Goal: Task Accomplishment & Management: Manage account settings

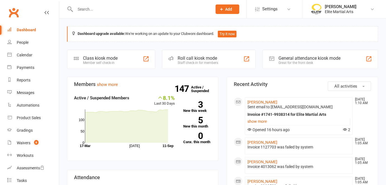
click at [90, 8] on input "text" at bounding box center [140, 9] width 135 height 8
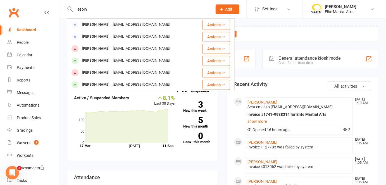
type input "[PERSON_NAME]"
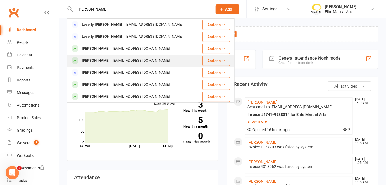
click at [102, 60] on div "[PERSON_NAME]" at bounding box center [95, 61] width 31 height 8
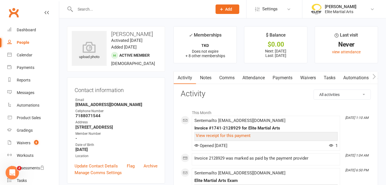
click at [280, 76] on link "Payments" at bounding box center [283, 77] width 28 height 13
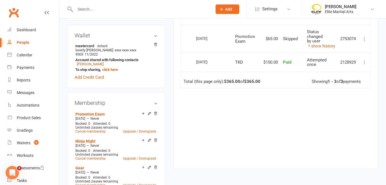
scroll to position [221, 0]
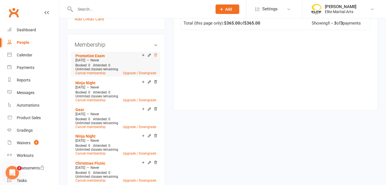
click at [155, 53] on icon at bounding box center [156, 55] width 4 height 4
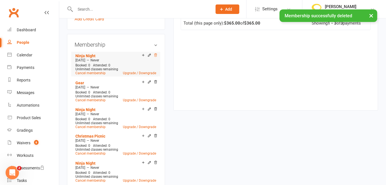
click at [156, 53] on icon at bounding box center [156, 55] width 4 height 4
click at [155, 54] on icon at bounding box center [155, 55] width 3 height 3
click at [156, 53] on icon at bounding box center [156, 55] width 4 height 4
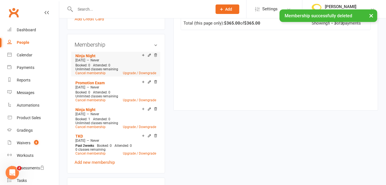
click at [153, 53] on div at bounding box center [149, 55] width 18 height 5
click at [155, 54] on icon at bounding box center [155, 55] width 3 height 3
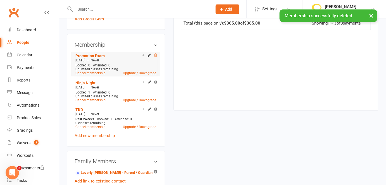
click at [155, 53] on icon at bounding box center [156, 55] width 4 height 4
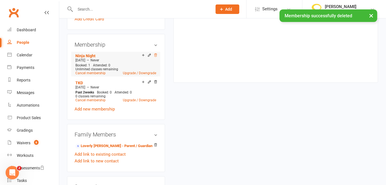
click at [155, 54] on icon at bounding box center [155, 55] width 3 height 3
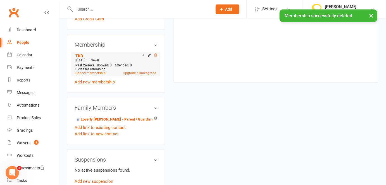
click at [155, 54] on icon at bounding box center [155, 55] width 3 height 3
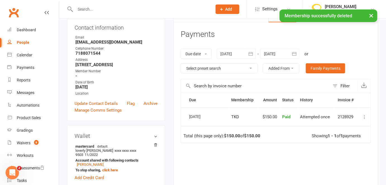
scroll to position [0, 0]
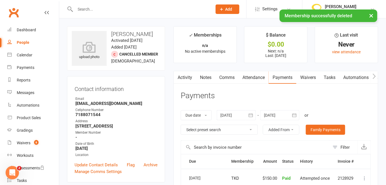
click at [102, 9] on div "× Membership successfully deleted" at bounding box center [189, 9] width 379 height 0
click at [88, 7] on input "text" at bounding box center [140, 9] width 135 height 8
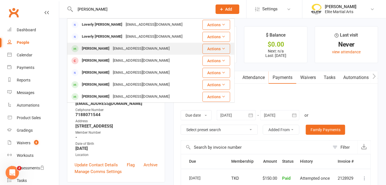
type input "[PERSON_NAME]"
click at [102, 49] on div "[PERSON_NAME]" at bounding box center [95, 49] width 31 height 8
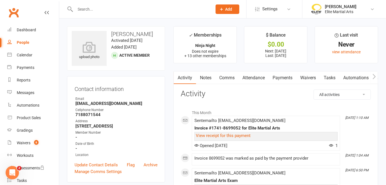
click at [288, 77] on link "Payments" at bounding box center [283, 77] width 28 height 13
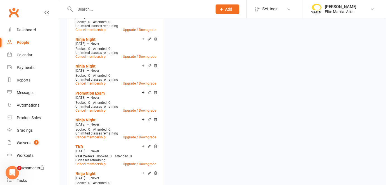
scroll to position [392, 0]
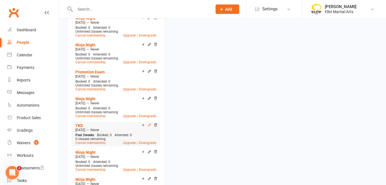
click at [149, 123] on icon at bounding box center [149, 125] width 4 height 4
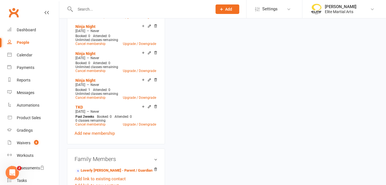
scroll to position [519, 0]
click at [149, 105] on icon at bounding box center [149, 106] width 3 height 3
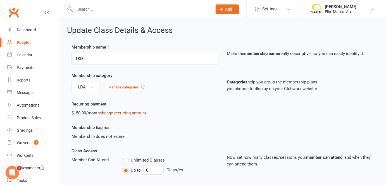
click at [114, 113] on link "change recurring amount" at bounding box center [123, 113] width 46 height 5
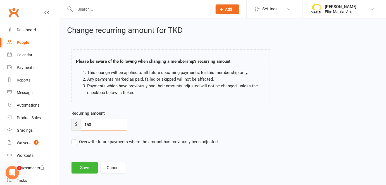
click at [93, 124] on input "150" at bounding box center [104, 125] width 47 height 12
type input "1"
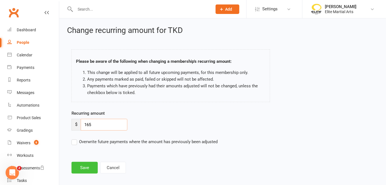
type input "165"
click at [83, 164] on button "Save" at bounding box center [84, 168] width 26 height 12
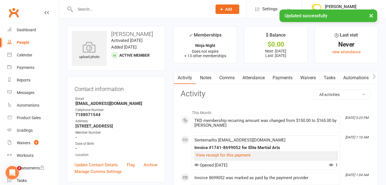
click at [284, 78] on link "Payments" at bounding box center [283, 77] width 28 height 13
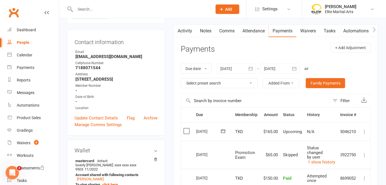
scroll to position [47, 0]
click at [224, 131] on icon at bounding box center [223, 131] width 6 height 6
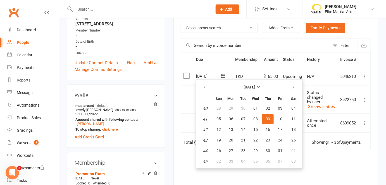
scroll to position [102, 0]
click at [214, 58] on th "Due" at bounding box center [212, 59] width 39 height 14
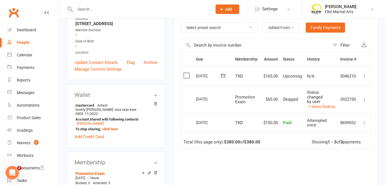
click at [364, 77] on icon at bounding box center [365, 76] width 6 height 6
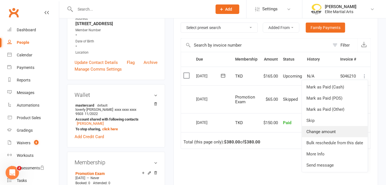
click at [331, 130] on link "Change amount" at bounding box center [335, 131] width 66 height 11
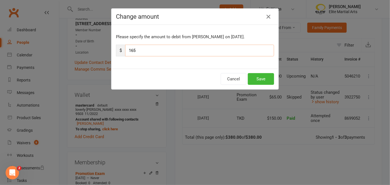
click at [133, 49] on input "165" at bounding box center [199, 51] width 149 height 12
type input "15"
click at [257, 76] on button "Save" at bounding box center [261, 79] width 26 height 12
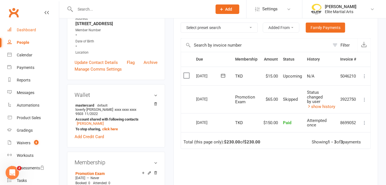
click at [25, 30] on div "Dashboard" at bounding box center [26, 30] width 19 height 4
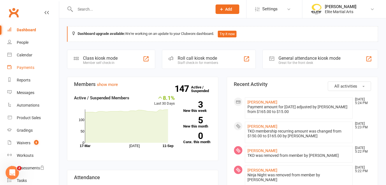
click at [26, 70] on link "Payments" at bounding box center [33, 67] width 52 height 13
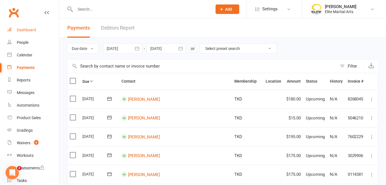
click at [28, 29] on div "Dashboard" at bounding box center [26, 30] width 19 height 4
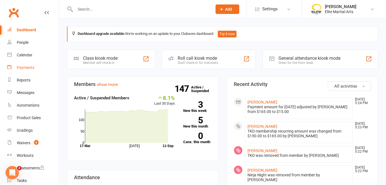
click at [23, 68] on div "Payments" at bounding box center [26, 67] width 18 height 4
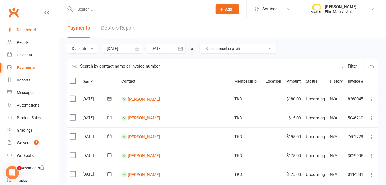
click at [21, 28] on div "Dashboard" at bounding box center [26, 30] width 19 height 4
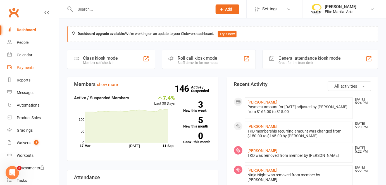
click at [25, 69] on div "Payments" at bounding box center [26, 67] width 18 height 4
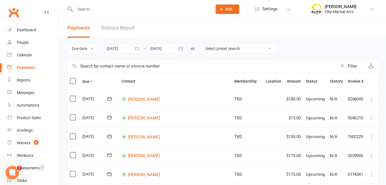
click at [138, 49] on icon "button" at bounding box center [137, 49] width 6 height 6
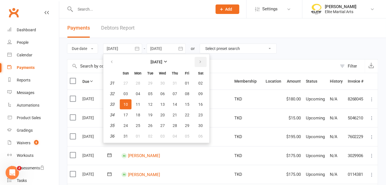
click at [199, 61] on icon "button" at bounding box center [200, 62] width 4 height 4
click at [186, 92] on span "12" at bounding box center [187, 94] width 4 height 4
type input "[DATE]"
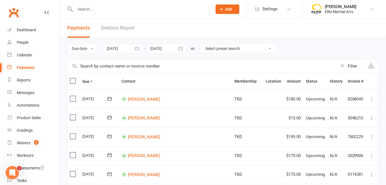
click at [179, 49] on icon "button" at bounding box center [180, 49] width 4 height 4
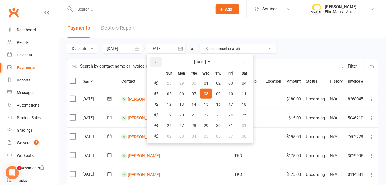
click at [156, 60] on icon "button" at bounding box center [155, 62] width 4 height 4
click at [181, 102] on span "15" at bounding box center [181, 104] width 4 height 4
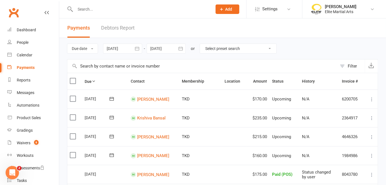
click at [179, 48] on icon "button" at bounding box center [181, 49] width 6 height 6
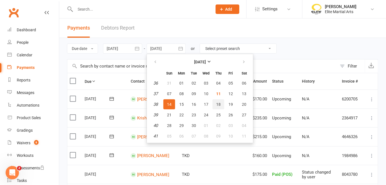
click at [218, 104] on span "18" at bounding box center [218, 104] width 4 height 4
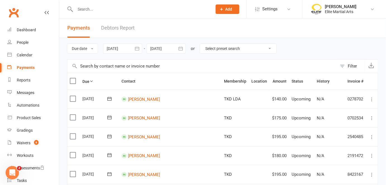
click at [182, 49] on icon "button" at bounding box center [181, 49] width 6 height 6
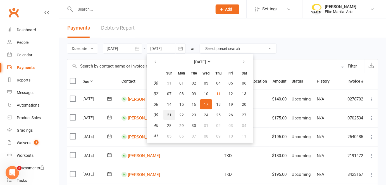
click at [170, 113] on span "21" at bounding box center [169, 115] width 4 height 4
type input "[DATE]"
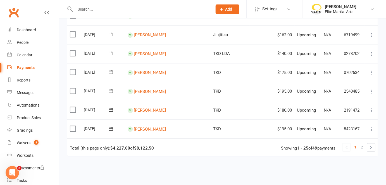
scroll to position [422, 0]
click at [26, 30] on div "Dashboard" at bounding box center [26, 30] width 19 height 4
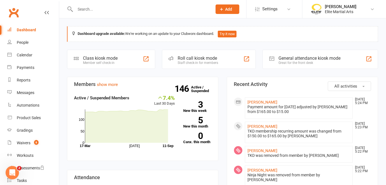
click at [21, 32] on div "Dashboard" at bounding box center [26, 30] width 19 height 4
click at [23, 69] on div "Payments" at bounding box center [26, 67] width 18 height 4
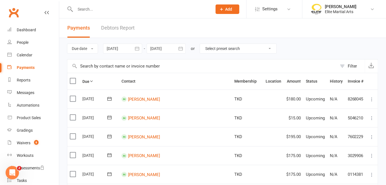
click at [120, 27] on link "Debtors Report" at bounding box center [117, 27] width 33 height 19
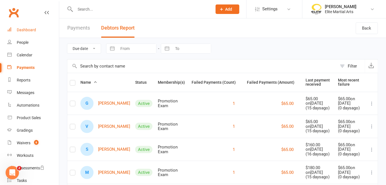
click at [30, 30] on div "Dashboard" at bounding box center [26, 30] width 19 height 4
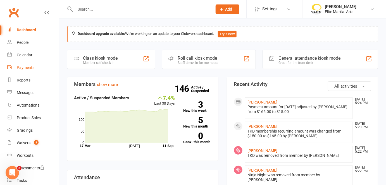
click at [26, 70] on div "Payments" at bounding box center [26, 67] width 18 height 4
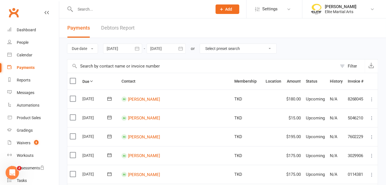
click at [87, 10] on input "text" at bounding box center [140, 9] width 135 height 8
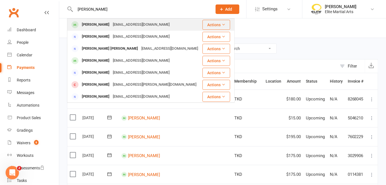
type input "[PERSON_NAME]"
click at [92, 27] on div "[PERSON_NAME]" at bounding box center [95, 25] width 31 height 8
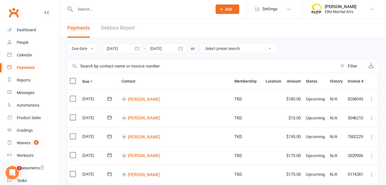
click at [93, 8] on input "text" at bounding box center [140, 9] width 135 height 8
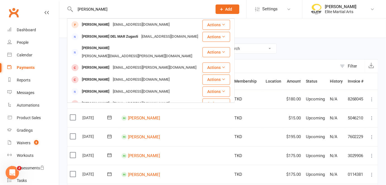
type input "[PERSON_NAME]"
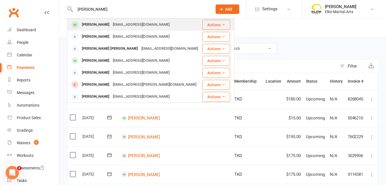
click at [87, 23] on div "[PERSON_NAME]" at bounding box center [95, 25] width 31 height 8
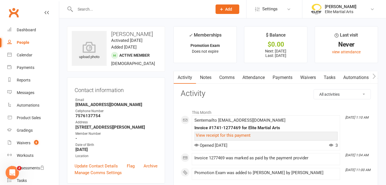
click at [281, 78] on link "Payments" at bounding box center [283, 77] width 28 height 13
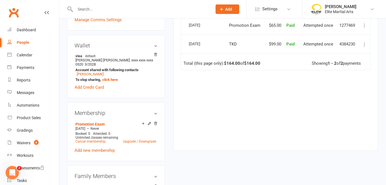
scroll to position [205, 0]
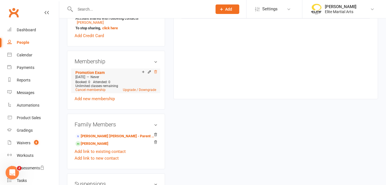
click at [155, 74] on icon at bounding box center [156, 72] width 4 height 4
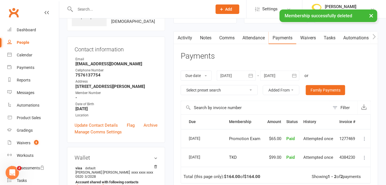
scroll to position [0, 0]
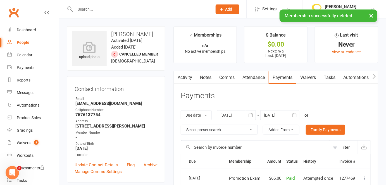
click at [84, 9] on div "× Membership successfully deleted" at bounding box center [189, 9] width 379 height 0
click at [83, 9] on input "text" at bounding box center [140, 9] width 135 height 8
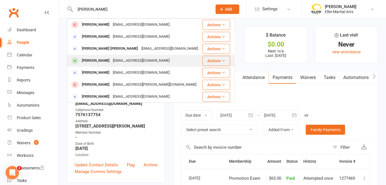
type input "[PERSON_NAME]"
click at [100, 58] on div "[PERSON_NAME]" at bounding box center [95, 61] width 31 height 8
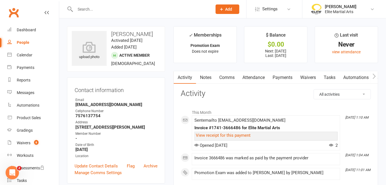
click at [284, 77] on link "Payments" at bounding box center [283, 77] width 28 height 13
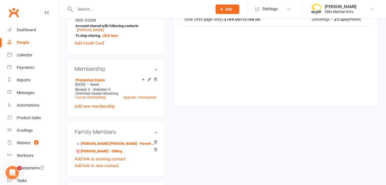
scroll to position [197, 0]
click at [155, 81] on icon at bounding box center [156, 79] width 4 height 4
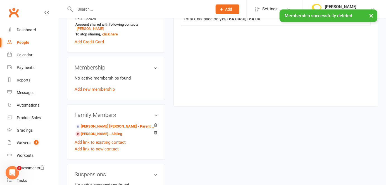
scroll to position [195, 0]
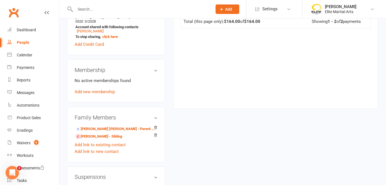
click at [97, 6] on input "text" at bounding box center [140, 9] width 135 height 8
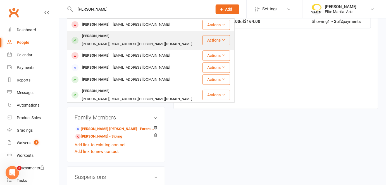
type input "[PERSON_NAME]"
click at [111, 36] on div "[PERSON_NAME]" at bounding box center [95, 36] width 31 height 8
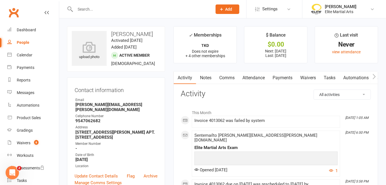
click at [287, 77] on link "Payments" at bounding box center [283, 77] width 28 height 13
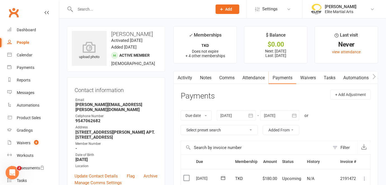
scroll to position [88, 0]
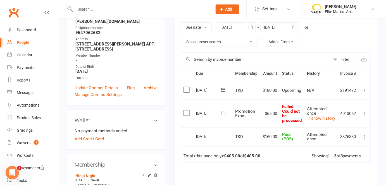
click at [365, 111] on icon at bounding box center [365, 114] width 6 height 6
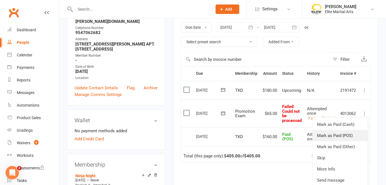
click at [352, 138] on link "Mark as Paid (POS)" at bounding box center [339, 135] width 55 height 11
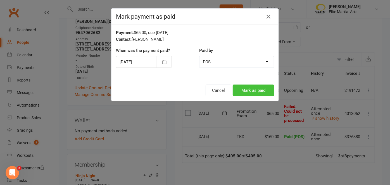
click at [258, 88] on button "Mark as paid" at bounding box center [253, 91] width 41 height 12
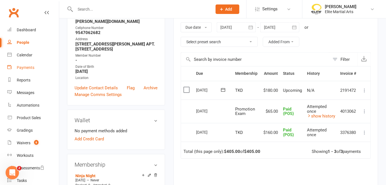
click at [30, 67] on div "Payments" at bounding box center [26, 67] width 18 height 4
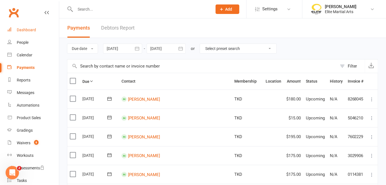
click at [25, 30] on div "Dashboard" at bounding box center [26, 30] width 19 height 4
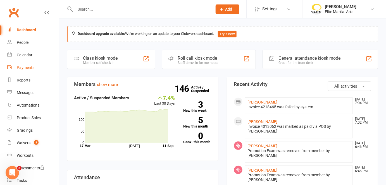
click at [32, 70] on link "Payments" at bounding box center [33, 67] width 52 height 13
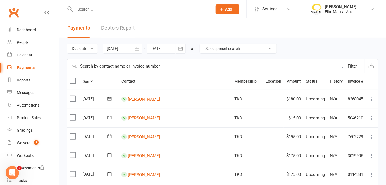
click at [124, 25] on link "Debtors Report" at bounding box center [117, 27] width 33 height 19
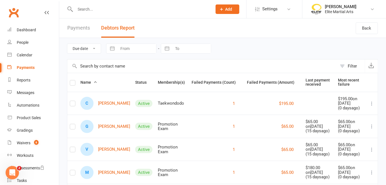
click at [32, 68] on div "Payments" at bounding box center [26, 67] width 18 height 4
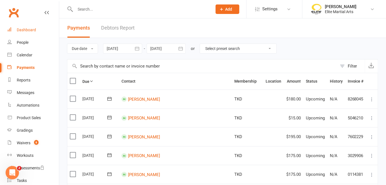
click at [30, 31] on div "Dashboard" at bounding box center [26, 30] width 19 height 4
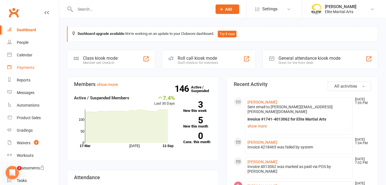
click at [27, 71] on link "Payments" at bounding box center [33, 67] width 52 height 13
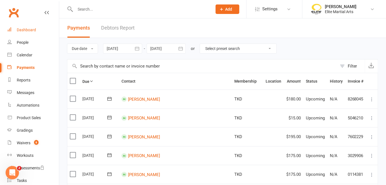
click at [23, 31] on div "Dashboard" at bounding box center [26, 30] width 19 height 4
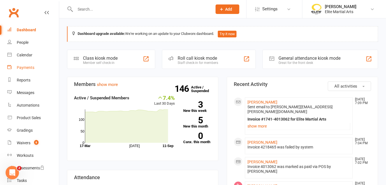
click at [27, 67] on div "Payments" at bounding box center [26, 67] width 18 height 4
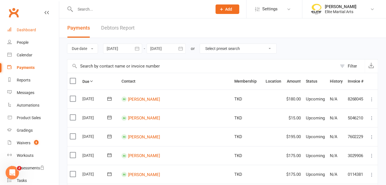
click at [30, 29] on div "Dashboard" at bounding box center [26, 30] width 19 height 4
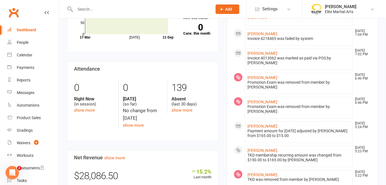
scroll to position [197, 0]
